Goal: Obtain resource: Obtain resource

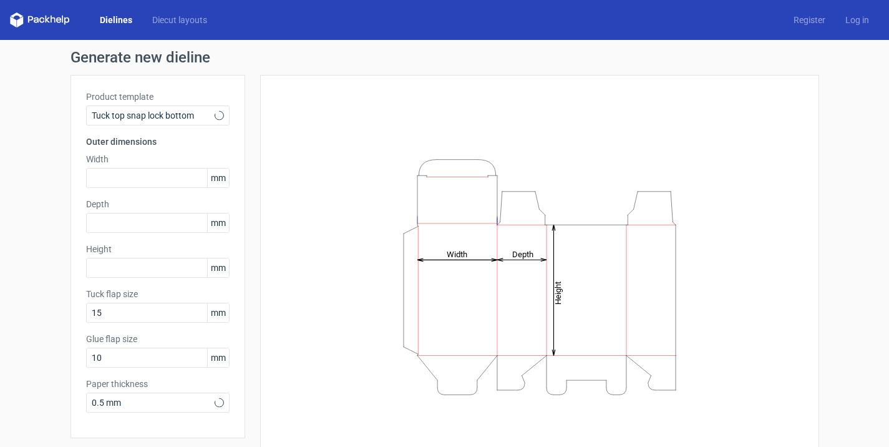
scroll to position [152, 0]
click at [172, 110] on span "Tuck top snap lock bottom" at bounding box center [153, 115] width 123 height 12
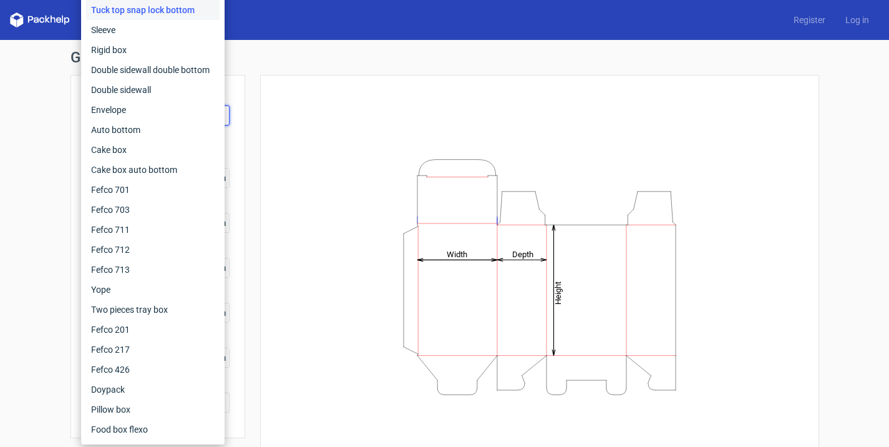
click at [268, 256] on div "Height Depth Width" at bounding box center [539, 277] width 559 height 404
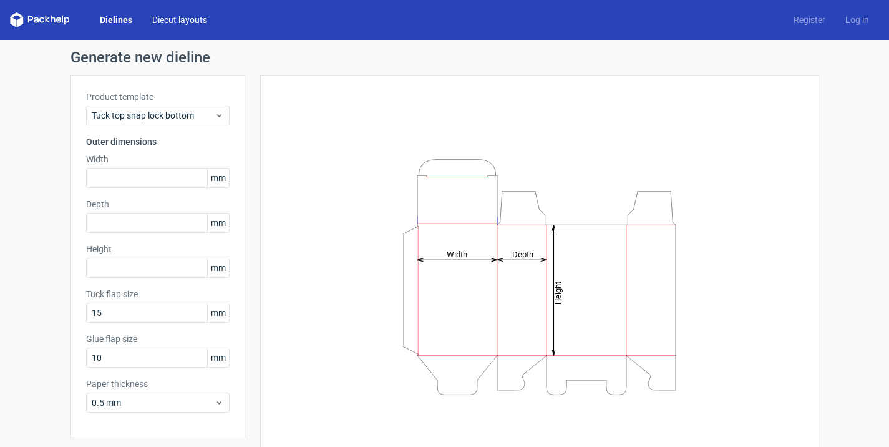
click at [175, 26] on link "Diecut layouts" at bounding box center [179, 20] width 75 height 12
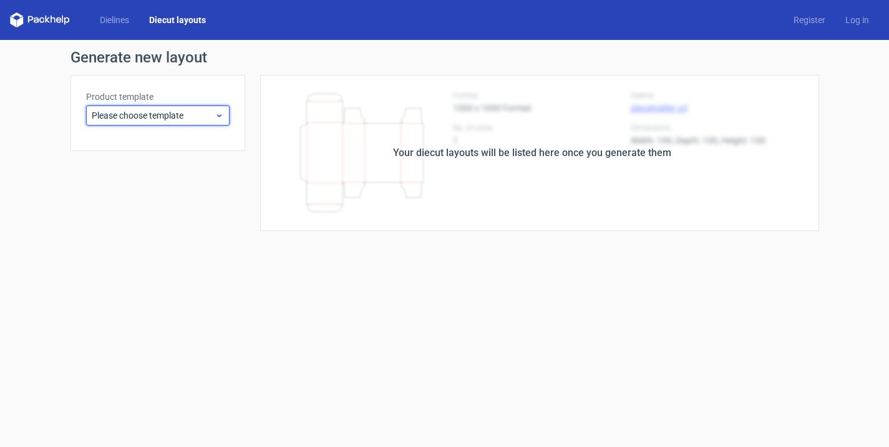
click at [163, 118] on span "Please choose template" at bounding box center [153, 115] width 123 height 12
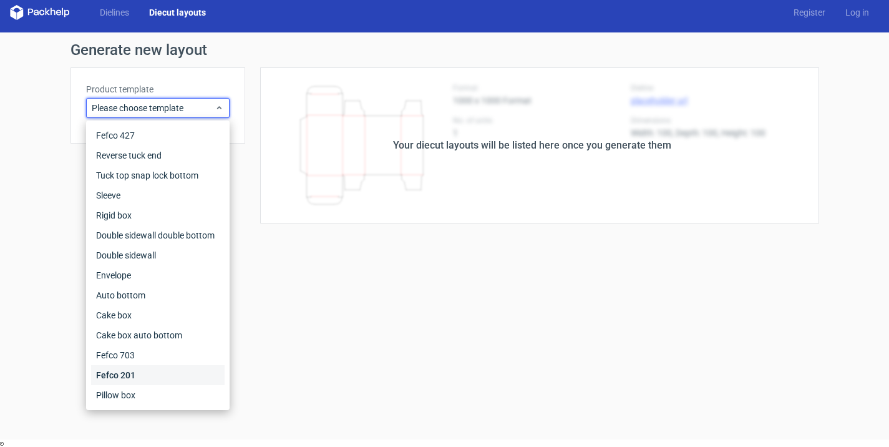
scroll to position [9, 0]
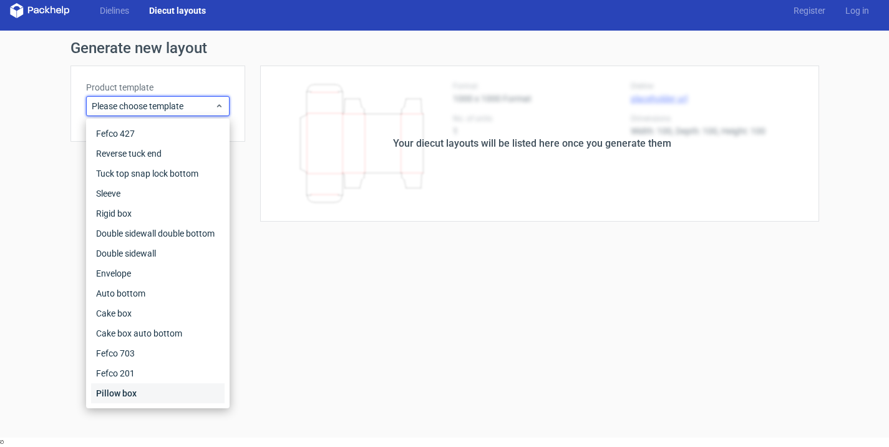
click at [125, 396] on div "Pillow box" at bounding box center [158, 393] width 134 height 20
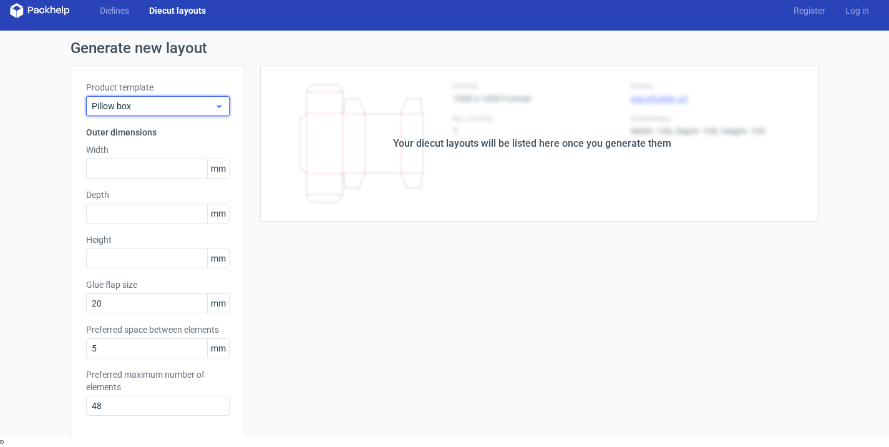
click at [180, 109] on span "Pillow box" at bounding box center [153, 106] width 123 height 12
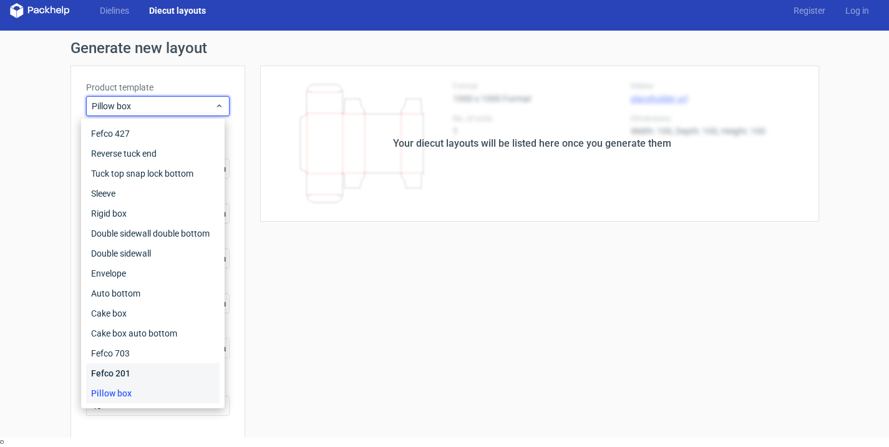
click at [107, 377] on div "Fefco 201" at bounding box center [153, 373] width 134 height 20
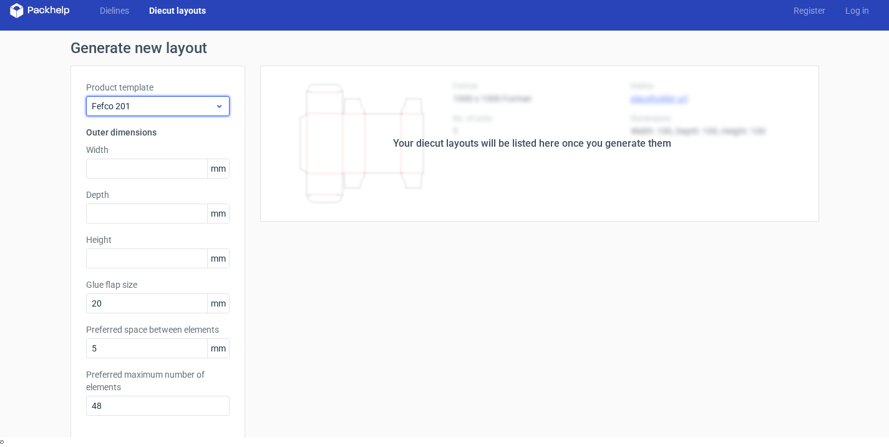
click at [143, 112] on span "Fefco 201" at bounding box center [153, 106] width 123 height 12
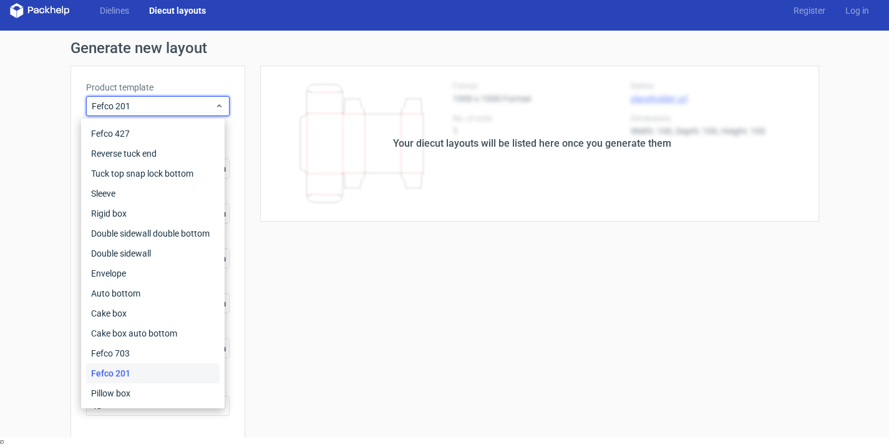
click at [32, 121] on div "Generate new layout Product template Fefco 201 Outer dimensions Width mm Depth …" at bounding box center [444, 369] width 889 height 677
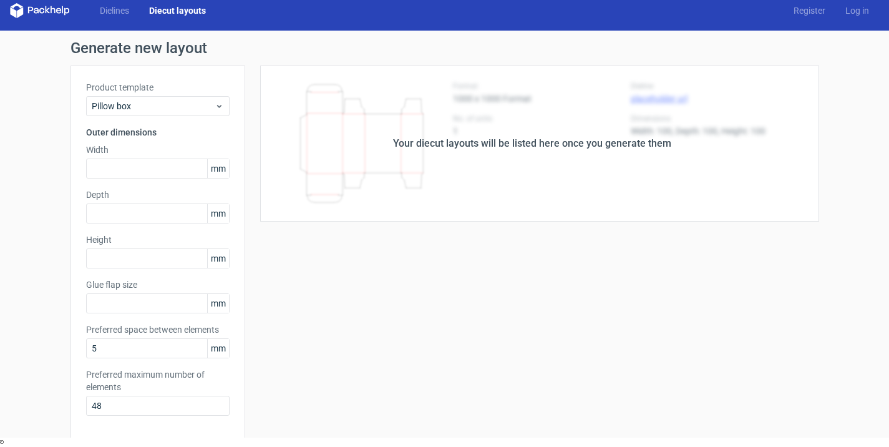
type input "20"
